Goal: Information Seeking & Learning: Find specific fact

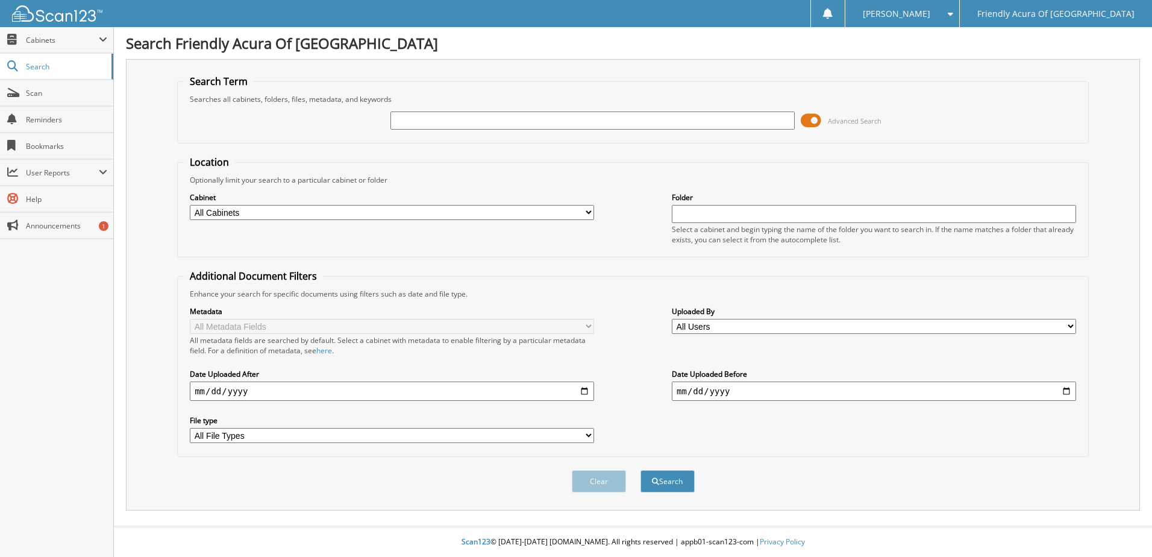
click at [308, 210] on select "All Cabinets CAR DEALS DEAD DEALS PARTS SERVICE RO WHOLE SALES Needs Filing" at bounding box center [392, 212] width 404 height 15
select select "29662"
click at [190, 205] on select "All Cabinets CAR DEALS DEAD DEALS PARTS SERVICE RO WHOLE SALES Needs Filing" at bounding box center [392, 212] width 404 height 15
click at [439, 122] on input "text" at bounding box center [592, 120] width 404 height 18
type input "robin roberts"
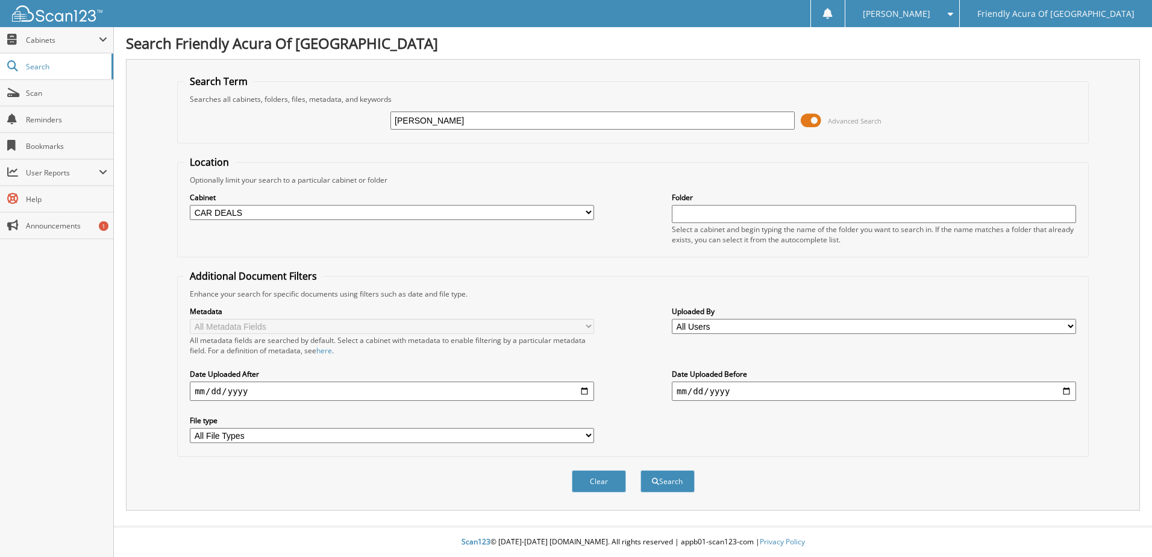
click at [640, 470] on button "Search" at bounding box center [667, 481] width 54 height 22
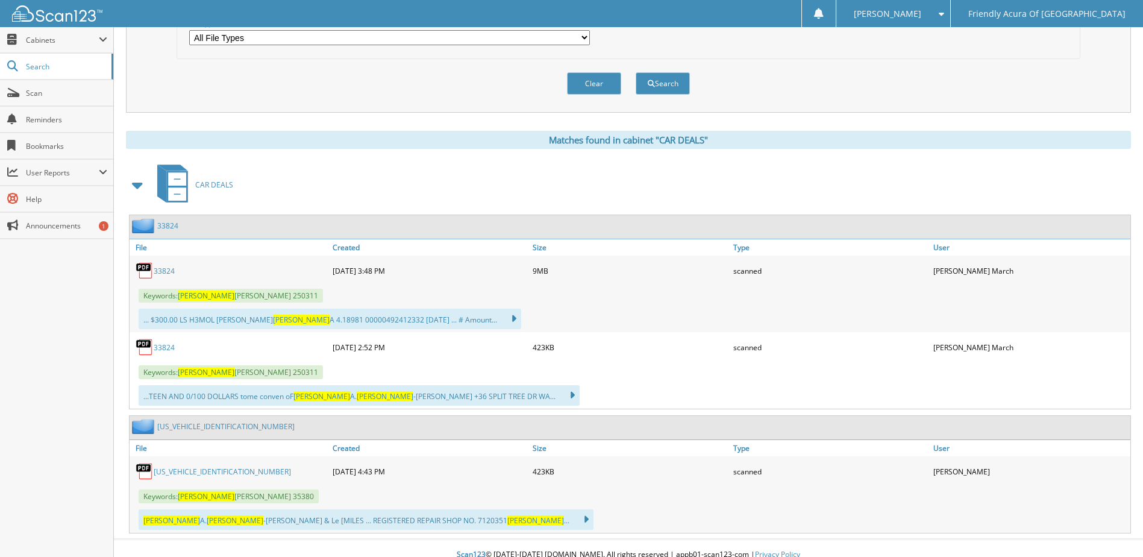
scroll to position [411, 0]
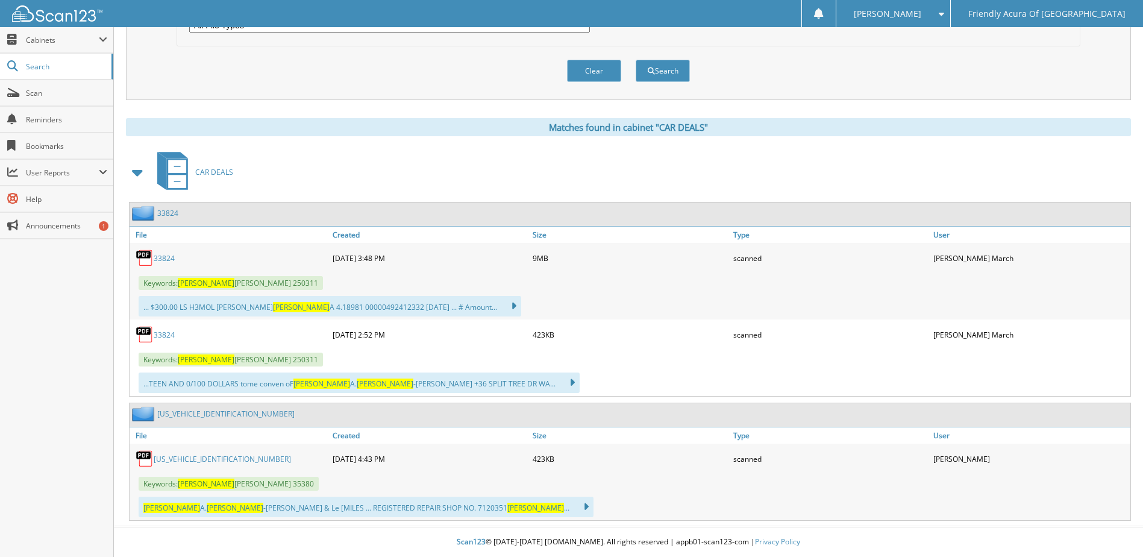
click at [441, 177] on div "CAR DEALS" at bounding box center [628, 172] width 1005 height 48
click at [160, 260] on link "33824" at bounding box center [164, 258] width 21 height 10
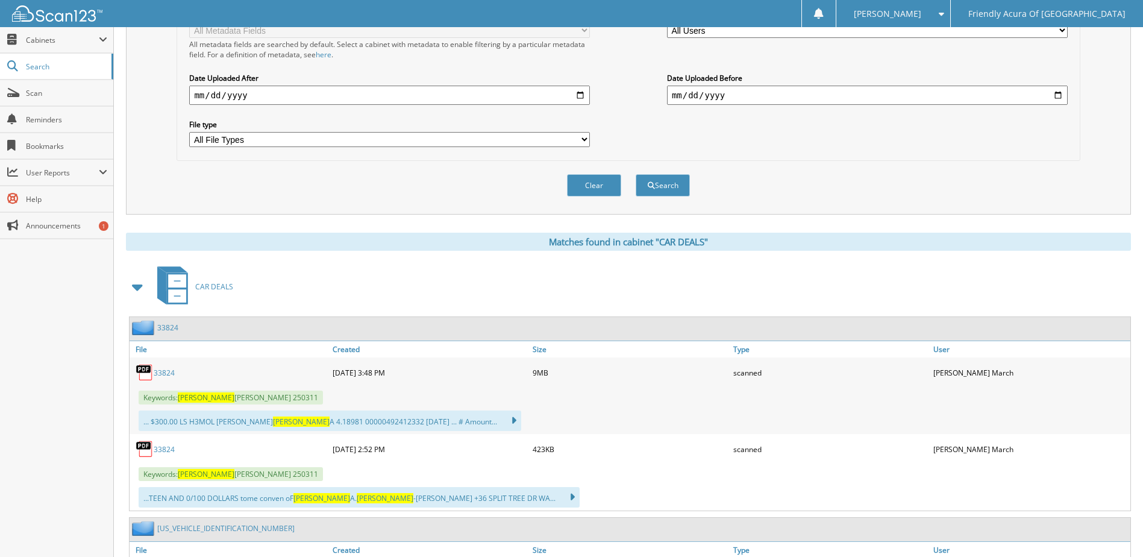
scroll to position [301, 0]
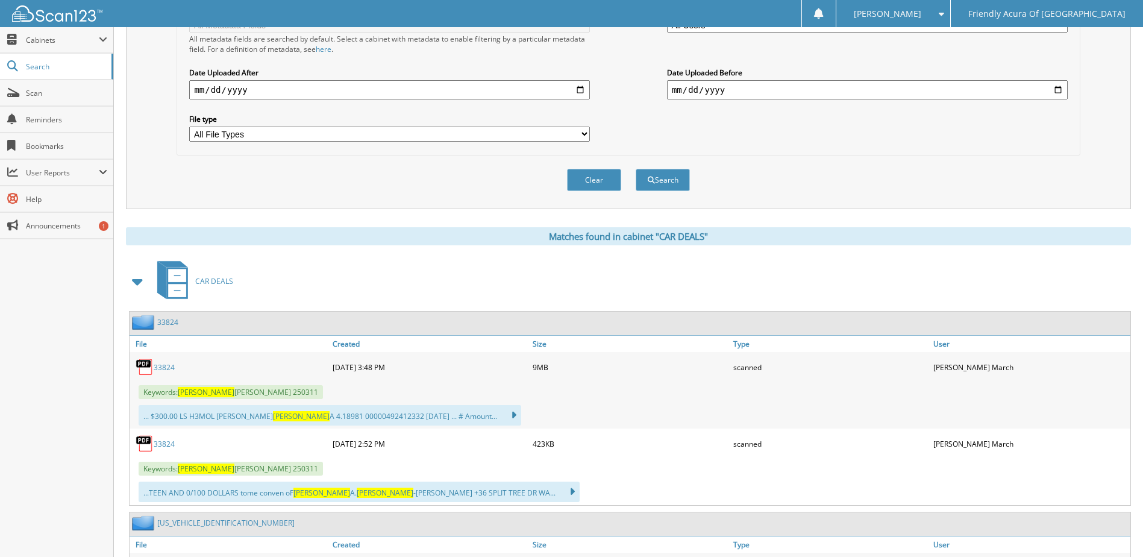
click at [166, 443] on link "33824" at bounding box center [164, 444] width 21 height 10
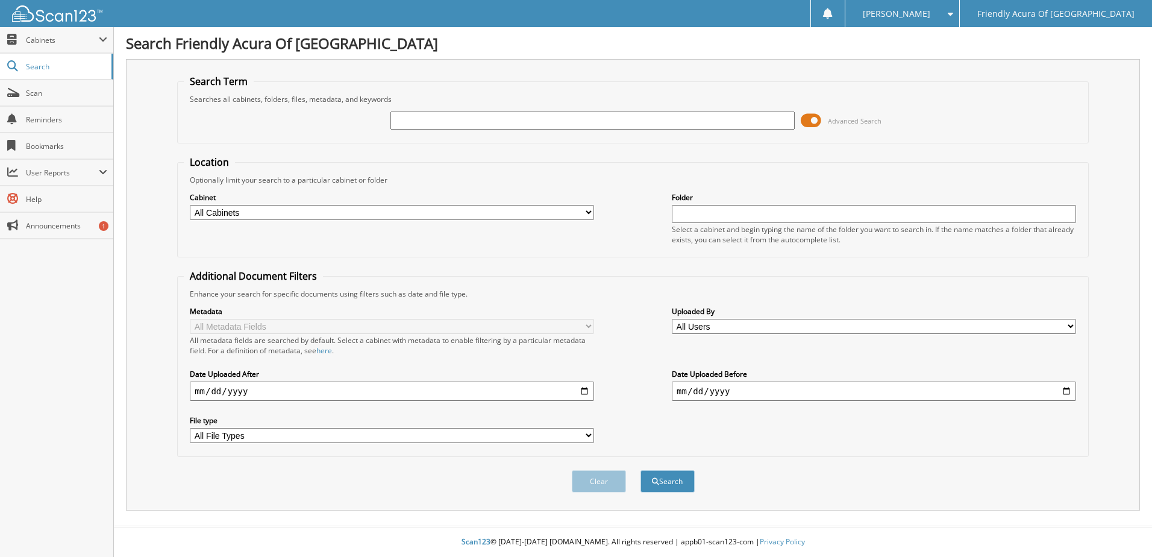
click at [427, 123] on input "text" at bounding box center [592, 120] width 404 height 18
type input "sl010046"
click at [640, 470] on button "Search" at bounding box center [667, 481] width 54 height 22
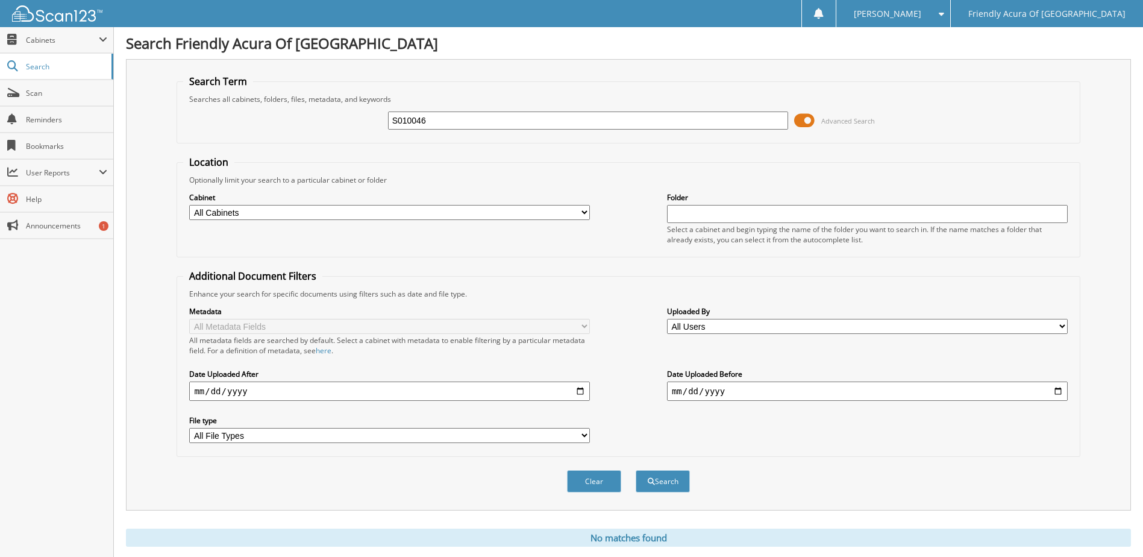
click at [409, 123] on input "S010046" at bounding box center [588, 120] width 401 height 18
click at [452, 123] on input "S010046" at bounding box center [588, 120] width 401 height 18
type input "S010678"
click at [636, 470] on button "Search" at bounding box center [663, 481] width 54 height 22
drag, startPoint x: 446, startPoint y: 119, endPoint x: 221, endPoint y: 134, distance: 225.2
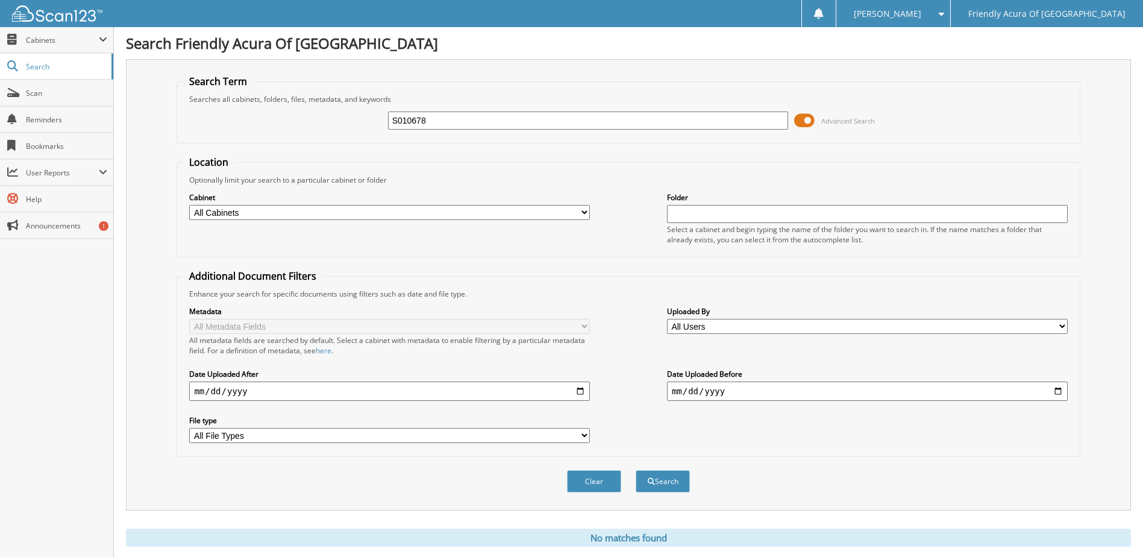
click at [249, 135] on div "S010678 Advanced Search" at bounding box center [628, 120] width 890 height 33
paste input "5J8YE1H08SL"
type input "[US_VEHICLE_IDENTIFICATION_NUMBER]"
click at [636, 470] on button "Search" at bounding box center [663, 481] width 54 height 22
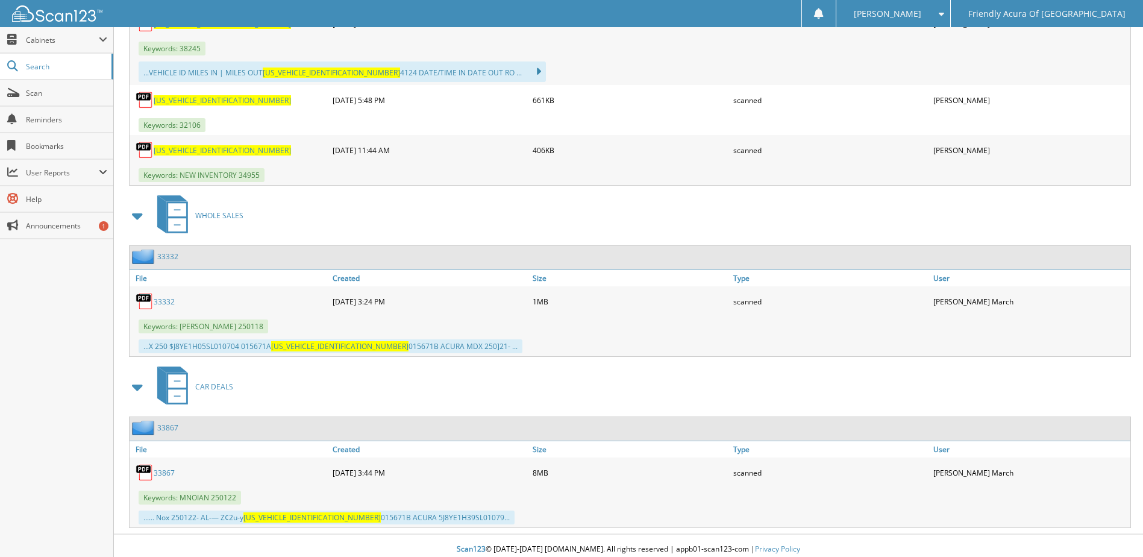
scroll to position [805, 0]
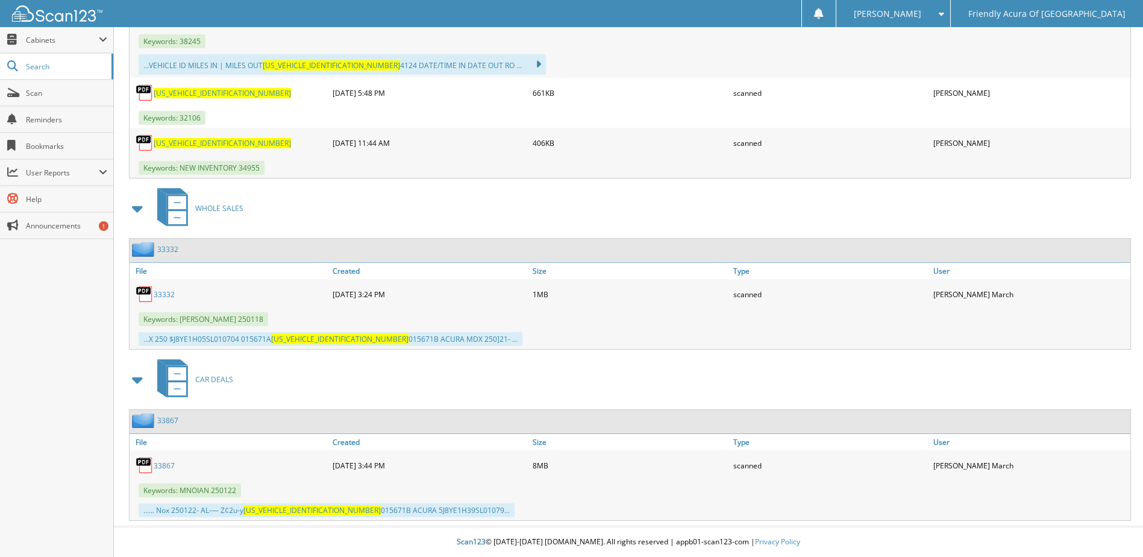
click at [164, 466] on link "33867" at bounding box center [164, 465] width 21 height 10
click at [163, 295] on link "33332" at bounding box center [164, 294] width 21 height 10
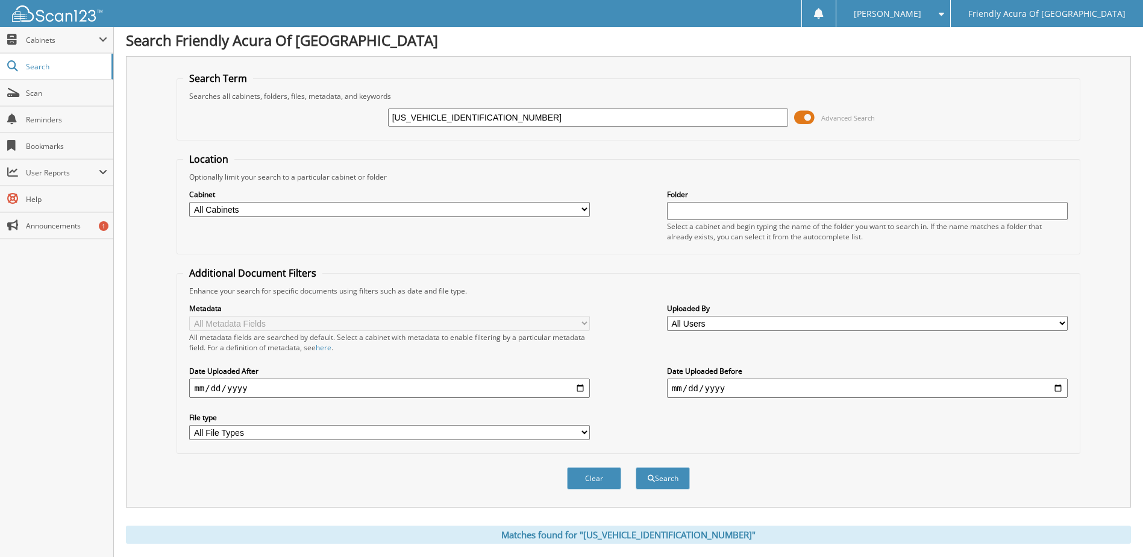
scroll to position [0, 0]
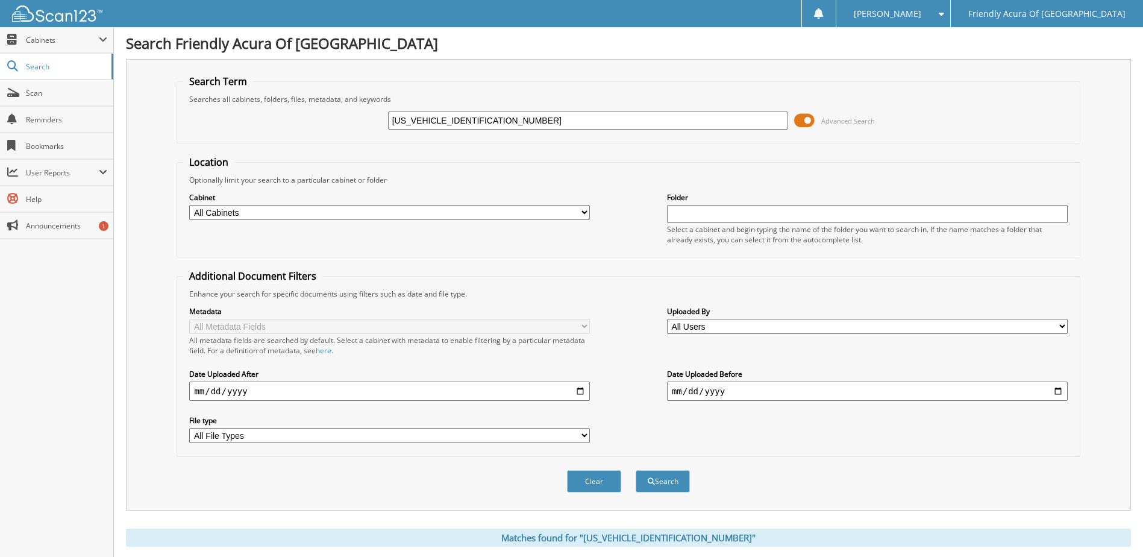
click at [221, 212] on select "All Cabinets CAR DEALS DEAD DEALS PARTS SERVICE RO WHOLE SALES Needs Filing" at bounding box center [389, 212] width 401 height 15
select select "29662"
click at [189, 205] on select "All Cabinets CAR DEALS DEAD DEALS PARTS SERVICE RO WHOLE SALES Needs Filing" at bounding box center [389, 212] width 401 height 15
click at [666, 483] on button "Search" at bounding box center [663, 481] width 54 height 22
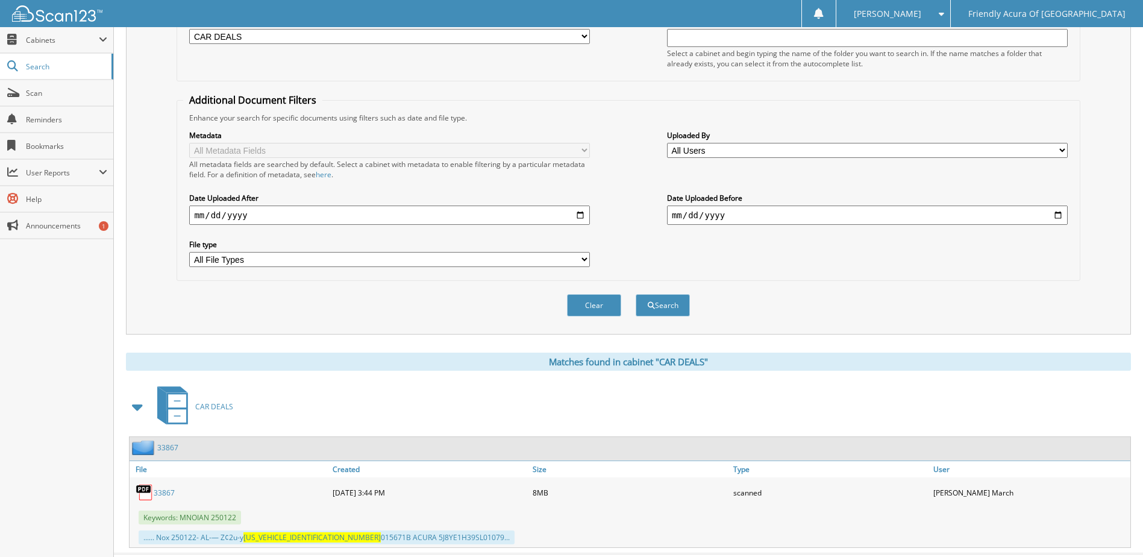
scroll to position [204, 0]
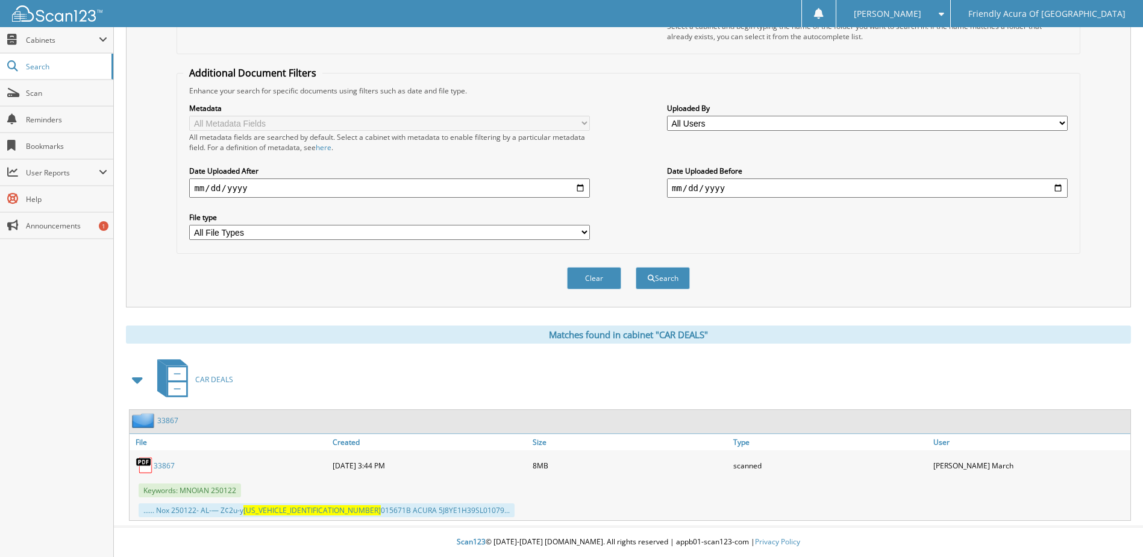
click at [636, 267] on button "Search" at bounding box center [663, 278] width 54 height 22
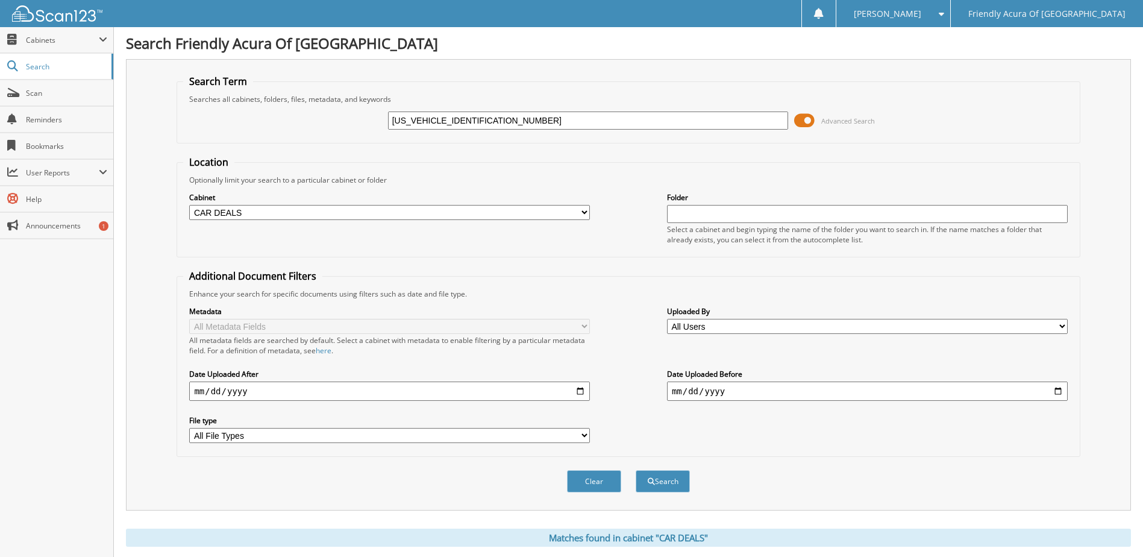
drag, startPoint x: 485, startPoint y: 120, endPoint x: 448, endPoint y: 125, distance: 37.0
click at [448, 125] on input "[US_VEHICLE_IDENTIFICATION_NUMBER]" at bounding box center [588, 120] width 401 height 18
